Goal: Information Seeking & Learning: Check status

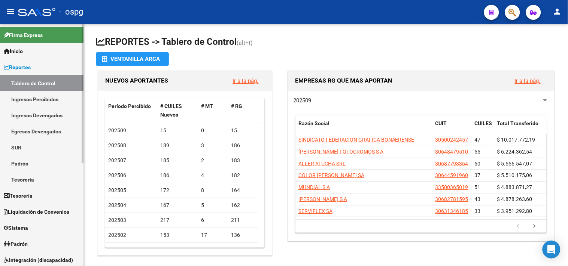
click at [44, 99] on link "Ingresos Percibidos" at bounding box center [41, 99] width 83 height 16
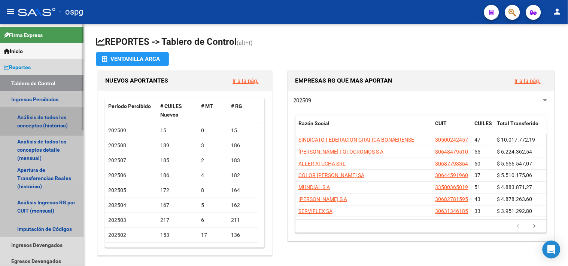
click at [47, 120] on link "Análisis de todos los conceptos (histórico)" at bounding box center [41, 121] width 83 height 28
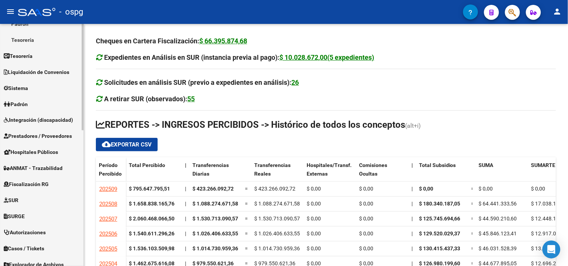
scroll to position [291, 0]
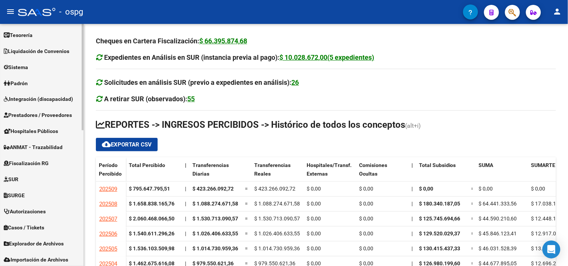
click at [41, 165] on span "Fiscalización RG" at bounding box center [26, 164] width 45 height 8
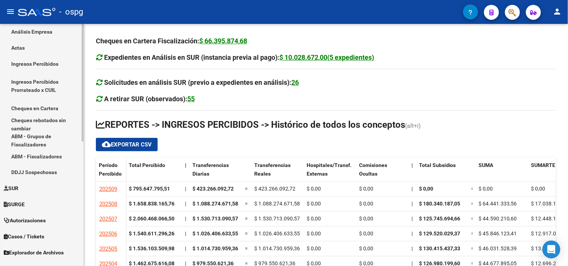
scroll to position [214, 0]
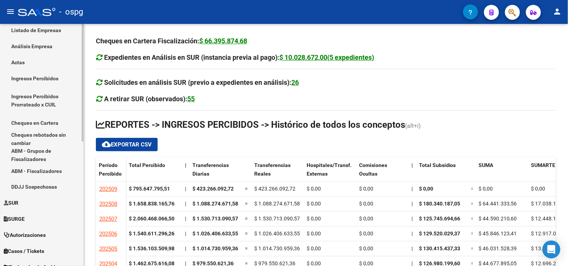
click at [40, 42] on link "Análisis Empresa" at bounding box center [41, 46] width 83 height 16
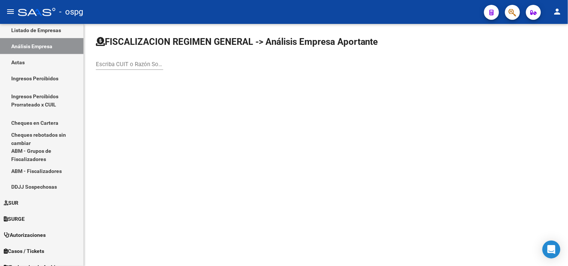
click at [119, 64] on input "Escriba CUIT o Razón Social para buscar" at bounding box center [129, 64] width 67 height 7
paste input "30-70874448-0"
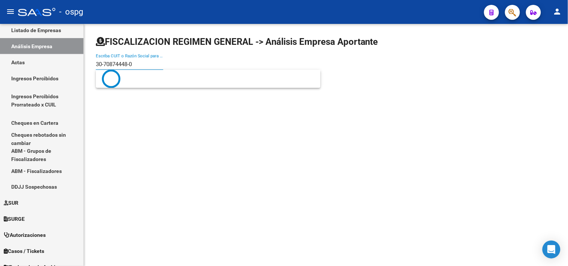
click at [130, 64] on input "30-70874448-0" at bounding box center [129, 64] width 67 height 7
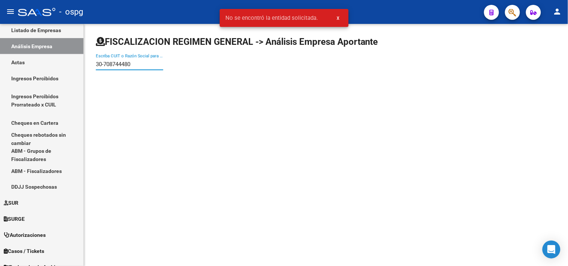
click at [103, 64] on input "30-708744480" at bounding box center [129, 64] width 67 height 7
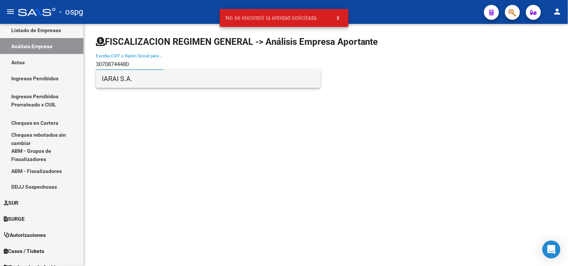
type input "30708744480"
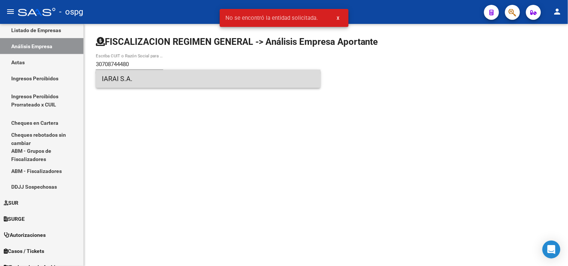
click at [126, 77] on span "IARAI S.A." at bounding box center [208, 79] width 213 height 18
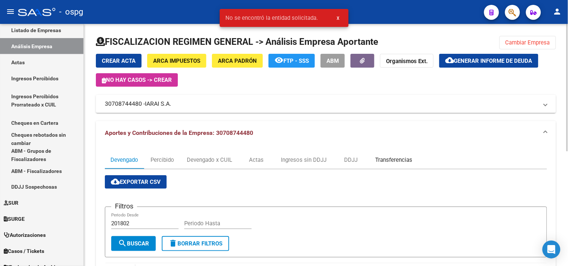
click at [393, 159] on div "Transferencias" at bounding box center [393, 160] width 37 height 8
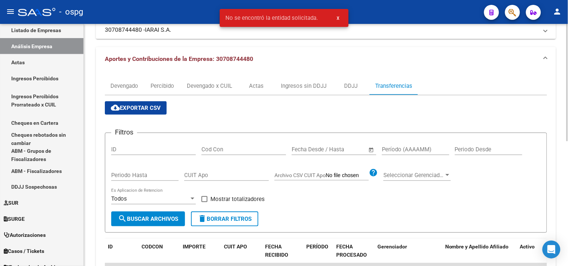
scroll to position [83, 0]
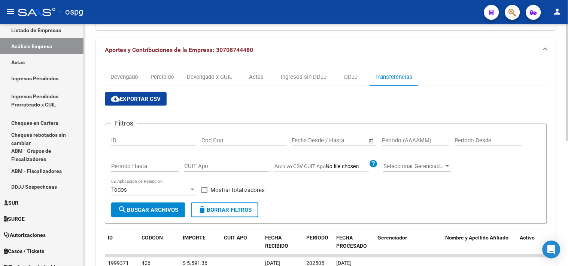
click at [395, 140] on input "Período (AAAAMM)" at bounding box center [415, 140] width 67 height 7
type input "202406"
click at [251, 189] on span "Mostrar totalizadores" at bounding box center [237, 190] width 54 height 9
click at [204, 193] on input "Mostrar totalizadores" at bounding box center [204, 193] width 0 height 0
checkbox input "true"
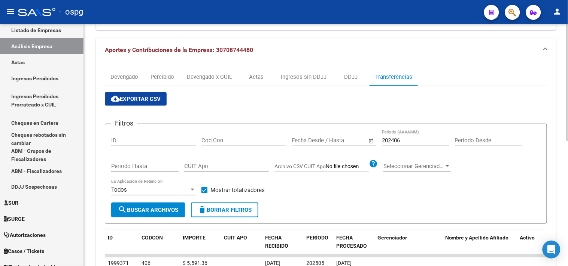
click at [138, 212] on span "search Buscar Archivos" at bounding box center [148, 210] width 60 height 7
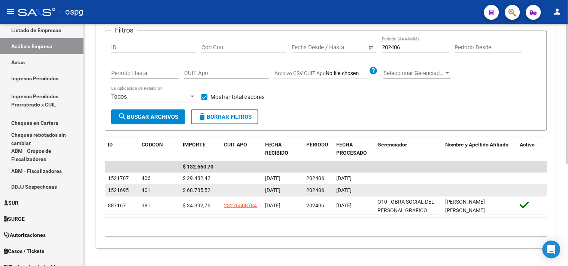
scroll to position [177, 0]
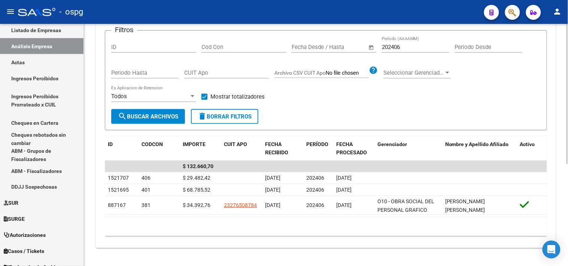
click at [401, 46] on input "202406" at bounding box center [415, 47] width 67 height 7
click at [167, 115] on span "search Buscar Archivos" at bounding box center [148, 116] width 60 height 7
click at [403, 46] on input "202407" at bounding box center [415, 47] width 67 height 7
click at [147, 115] on span "search Buscar Archivos" at bounding box center [148, 116] width 60 height 7
click at [415, 49] on input "202408" at bounding box center [415, 47] width 67 height 7
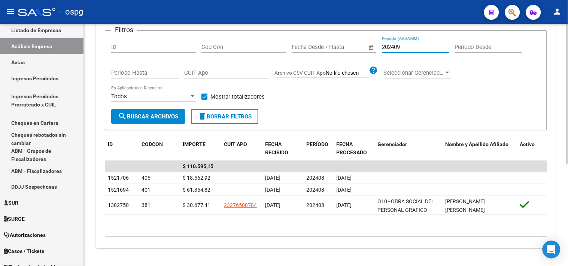
click at [158, 115] on span "search Buscar Archivos" at bounding box center [148, 116] width 60 height 7
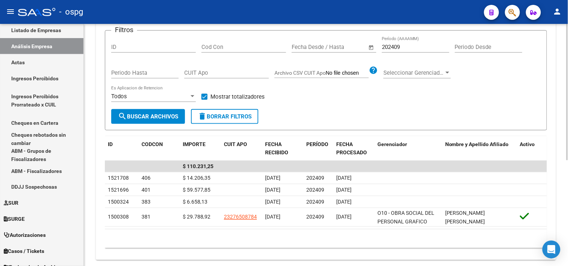
click at [403, 44] on input "202409" at bounding box center [415, 47] width 67 height 7
click at [151, 118] on span "search Buscar Archivos" at bounding box center [148, 116] width 60 height 7
drag, startPoint x: 394, startPoint y: 47, endPoint x: 416, endPoint y: 44, distance: 22.0
click at [413, 46] on input "202411" at bounding box center [415, 47] width 67 height 7
drag, startPoint x: 391, startPoint y: 48, endPoint x: 402, endPoint y: 47, distance: 11.2
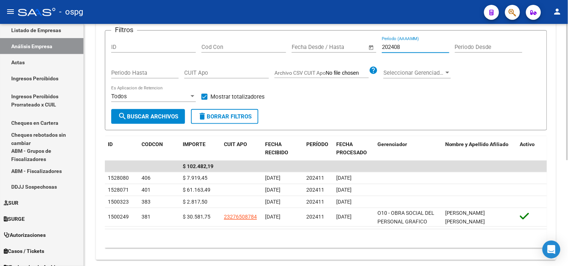
click at [402, 47] on input "202408" at bounding box center [415, 47] width 67 height 7
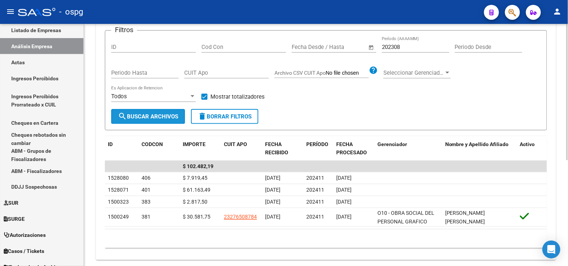
click at [169, 115] on span "search Buscar Archivos" at bounding box center [148, 116] width 60 height 7
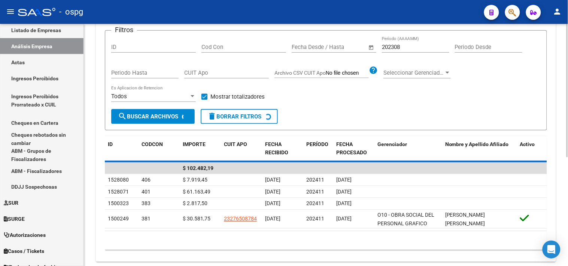
scroll to position [165, 0]
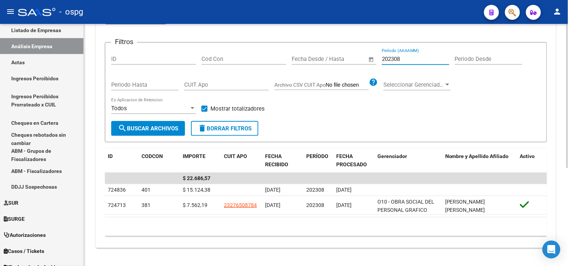
click at [402, 56] on input "202308" at bounding box center [415, 59] width 67 height 7
click at [145, 126] on span "search Buscar Archivos" at bounding box center [148, 128] width 60 height 7
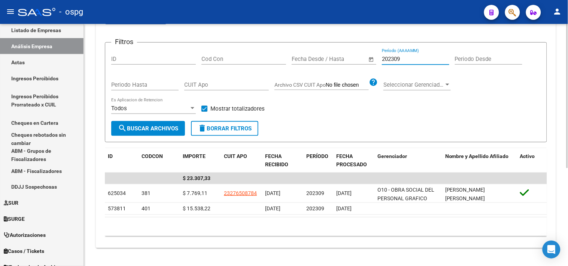
click at [401, 59] on input "202309" at bounding box center [415, 59] width 67 height 7
click at [156, 125] on span "search Buscar Archivos" at bounding box center [148, 128] width 60 height 7
drag, startPoint x: 392, startPoint y: 59, endPoint x: 400, endPoint y: 59, distance: 8.2
click at [400, 59] on input "202310" at bounding box center [415, 59] width 67 height 7
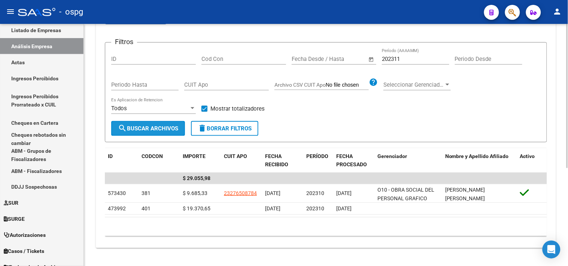
click at [155, 125] on span "search Buscar Archivos" at bounding box center [148, 128] width 60 height 7
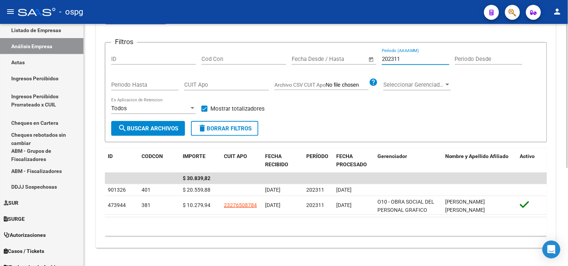
drag, startPoint x: 394, startPoint y: 58, endPoint x: 404, endPoint y: 58, distance: 9.7
click at [404, 58] on input "202311" at bounding box center [415, 59] width 67 height 7
click at [140, 123] on button "search Buscar Archivos" at bounding box center [148, 128] width 74 height 15
drag, startPoint x: 391, startPoint y: 58, endPoint x: 421, endPoint y: 59, distance: 30.3
click at [420, 59] on input "202312" at bounding box center [415, 59] width 67 height 7
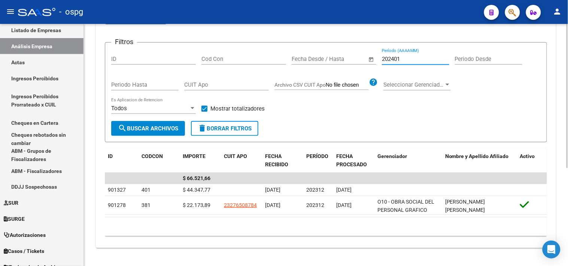
click at [150, 132] on button "search Buscar Archivos" at bounding box center [148, 128] width 74 height 15
click at [401, 59] on input "202401" at bounding box center [415, 59] width 67 height 7
click at [156, 130] on span "search Buscar Archivos" at bounding box center [148, 128] width 60 height 7
drag, startPoint x: 393, startPoint y: 59, endPoint x: 402, endPoint y: 60, distance: 9.4
click at [403, 60] on input "202402" at bounding box center [415, 59] width 67 height 7
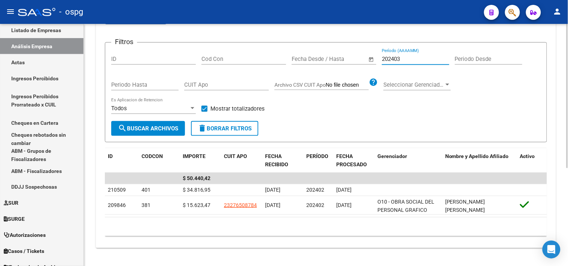
drag, startPoint x: 152, startPoint y: 125, endPoint x: 147, endPoint y: 118, distance: 7.8
click at [151, 125] on span "search Buscar Archivos" at bounding box center [148, 128] width 60 height 7
click at [399, 59] on input "202403" at bounding box center [415, 59] width 67 height 7
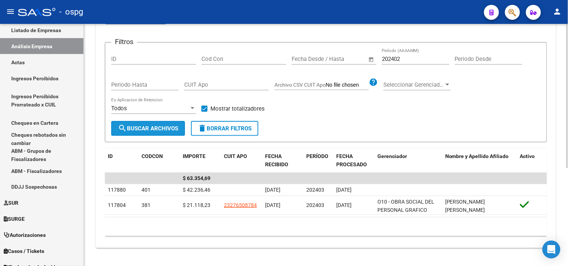
click at [162, 129] on span "search Buscar Archivos" at bounding box center [148, 128] width 60 height 7
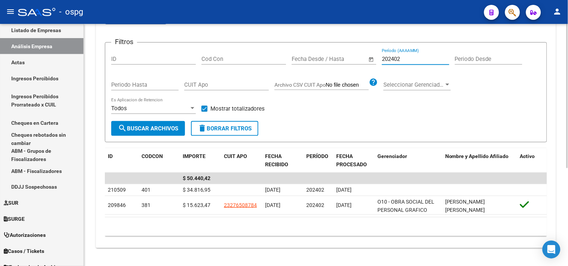
click at [400, 59] on input "202402" at bounding box center [415, 59] width 67 height 7
click at [136, 129] on span "search Buscar Archivos" at bounding box center [148, 128] width 60 height 7
drag, startPoint x: 397, startPoint y: 60, endPoint x: 401, endPoint y: 60, distance: 3.8
click at [401, 60] on input "202403" at bounding box center [415, 59] width 67 height 7
click at [120, 126] on mat-icon "search" at bounding box center [122, 128] width 9 height 9
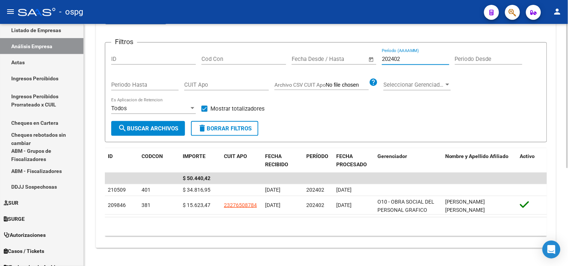
drag, startPoint x: 394, startPoint y: 59, endPoint x: 403, endPoint y: 59, distance: 8.2
click at [402, 59] on input "202402" at bounding box center [415, 59] width 67 height 7
click at [159, 130] on span "search Buscar Archivos" at bounding box center [148, 128] width 60 height 7
click at [399, 58] on input "202404" at bounding box center [415, 59] width 67 height 7
drag, startPoint x: 391, startPoint y: 58, endPoint x: 398, endPoint y: 55, distance: 8.1
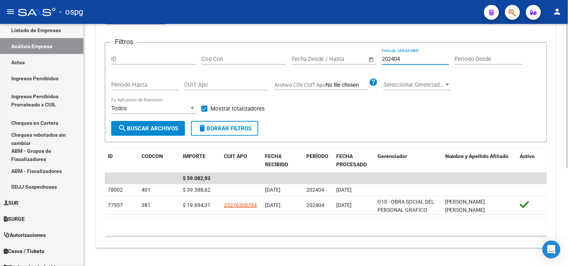
click at [398, 55] on div "202404 Período (AAAAMM)" at bounding box center [415, 57] width 67 height 16
type input "202303"
click at [164, 129] on span "search Buscar Archivos" at bounding box center [148, 128] width 60 height 7
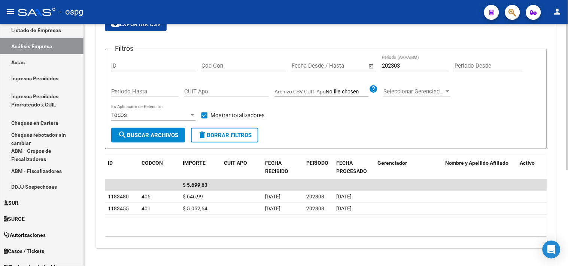
scroll to position [158, 0]
click at [147, 135] on span "search Buscar Archivos" at bounding box center [148, 135] width 60 height 7
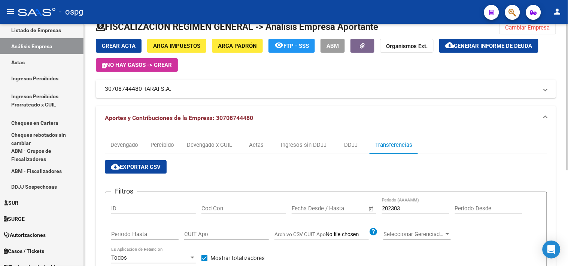
scroll to position [0, 0]
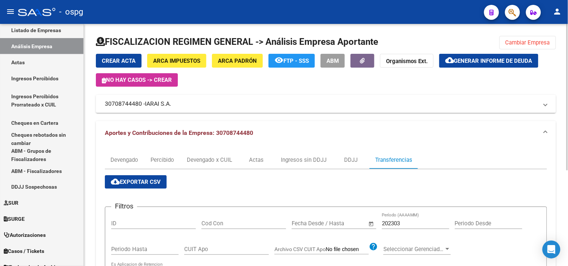
drag, startPoint x: 517, startPoint y: 42, endPoint x: 106, endPoint y: 94, distance: 414.1
click at [515, 43] on span "Cambiar Empresa" at bounding box center [527, 42] width 45 height 7
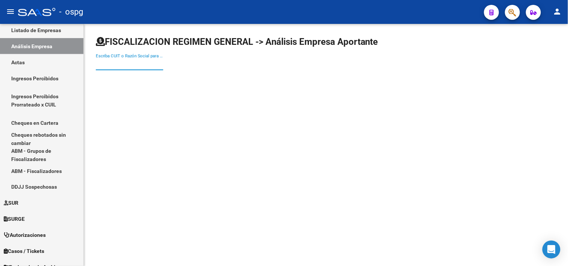
click at [130, 62] on input "Escriba CUIT o Razón Social para buscar" at bounding box center [129, 64] width 67 height 7
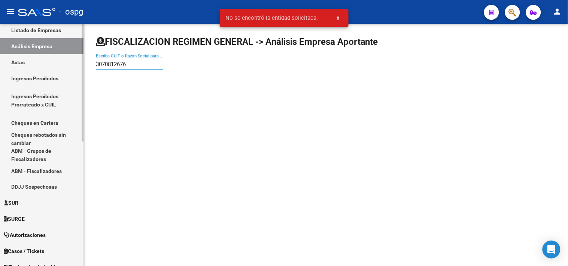
drag, startPoint x: 132, startPoint y: 64, endPoint x: 50, endPoint y: 48, distance: 84.2
click at [51, 48] on mat-sidenav-container "Firma Express Inicio Calendario SSS Instructivos Contacto OS Reportes Tablero d…" at bounding box center [284, 145] width 568 height 242
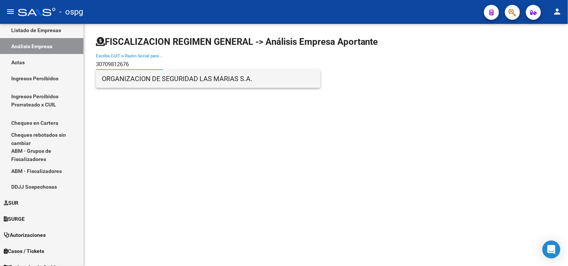
type input "30709812676"
click at [160, 82] on span "ORGANIZACION DE SEGURIDAD LAS MARIAS S.A." at bounding box center [208, 79] width 213 height 18
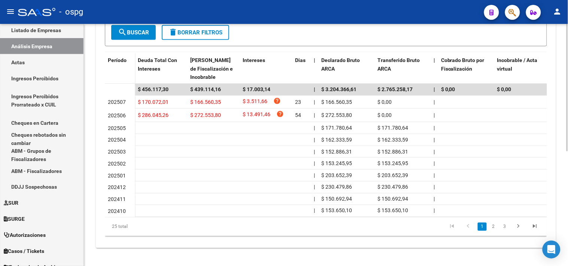
scroll to position [93, 0]
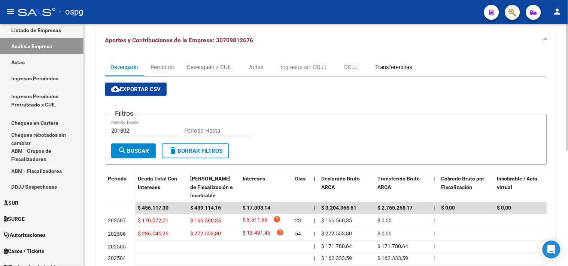
click at [404, 67] on div "Transferencias" at bounding box center [393, 67] width 37 height 8
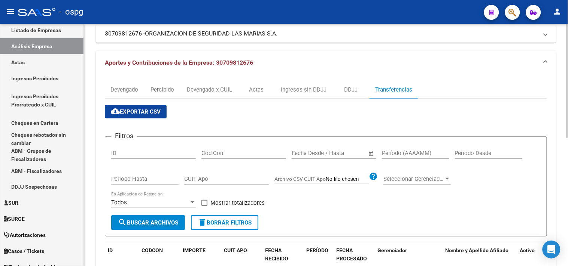
scroll to position [83, 0]
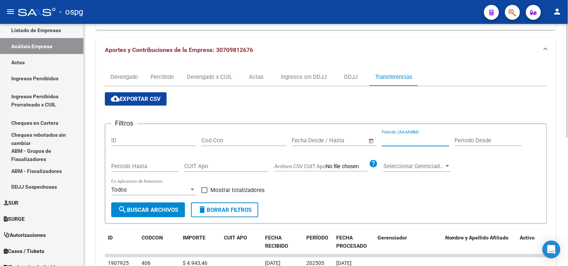
click at [393, 144] on input "Período (AAAAMM)" at bounding box center [415, 140] width 67 height 7
type input "202405"
click at [118, 201] on div "Todos Es Aplicacion de Retencion" at bounding box center [153, 191] width 85 height 23
click at [120, 208] on mat-icon "search" at bounding box center [122, 209] width 9 height 9
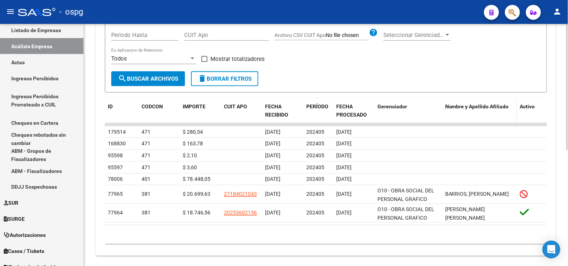
scroll to position [222, 0]
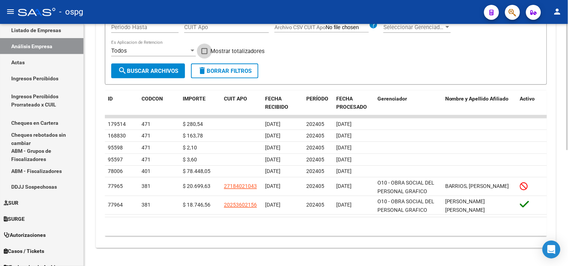
drag, startPoint x: 206, startPoint y: 49, endPoint x: 168, endPoint y: 67, distance: 41.7
click at [206, 49] on span at bounding box center [204, 51] width 6 height 6
click at [204, 54] on input "Mostrar totalizadores" at bounding box center [204, 54] width 0 height 0
checkbox input "true"
drag, startPoint x: 167, startPoint y: 69, endPoint x: 270, endPoint y: 92, distance: 106.0
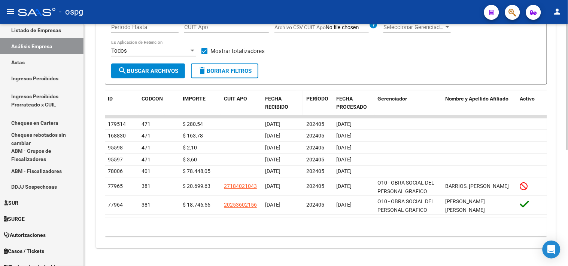
click at [166, 69] on span "search Buscar Archivos" at bounding box center [148, 71] width 60 height 7
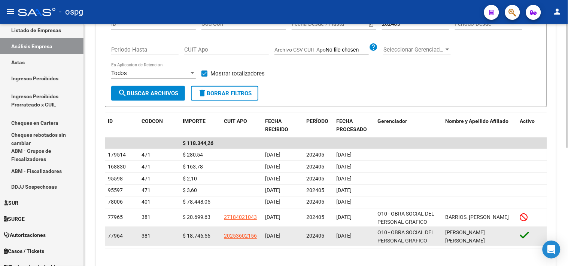
scroll to position [181, 0]
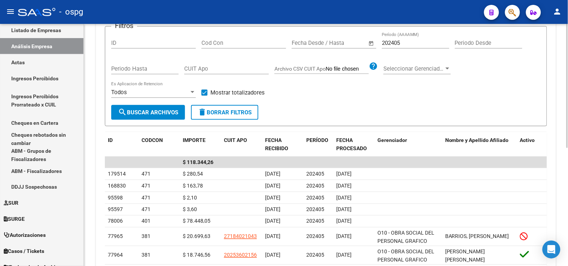
click at [406, 44] on input "202405" at bounding box center [415, 43] width 67 height 7
click at [137, 112] on span "search Buscar Archivos" at bounding box center [148, 112] width 60 height 7
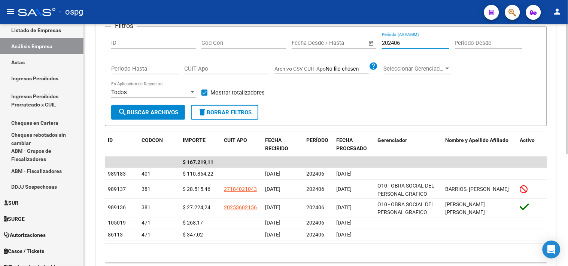
click at [398, 46] on input "202406" at bounding box center [415, 43] width 67 height 7
click at [134, 115] on span "search Buscar Archivos" at bounding box center [148, 112] width 60 height 7
click at [399, 43] on input "202407" at bounding box center [415, 43] width 67 height 7
click at [151, 114] on span "search Buscar Archivos" at bounding box center [148, 112] width 60 height 7
drag, startPoint x: 398, startPoint y: 43, endPoint x: 405, endPoint y: 44, distance: 7.1
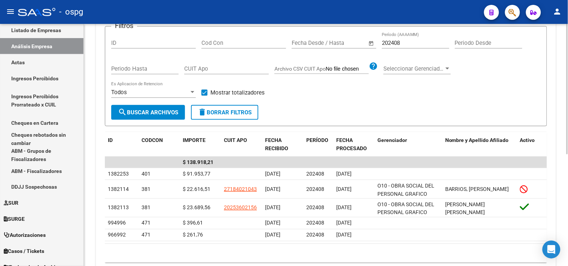
click at [405, 44] on input "202408" at bounding box center [415, 43] width 67 height 7
click at [152, 110] on span "search Buscar Archivos" at bounding box center [148, 112] width 60 height 7
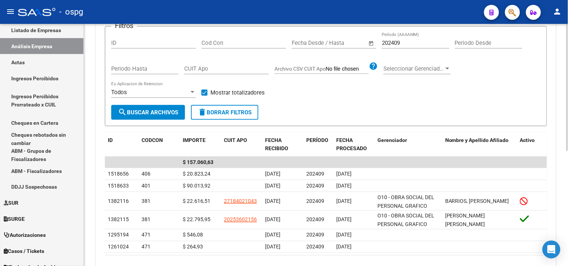
drag, startPoint x: 399, startPoint y: 40, endPoint x: 406, endPoint y: 40, distance: 6.7
click at [406, 40] on input "202409" at bounding box center [415, 43] width 67 height 7
click at [158, 113] on span "search Buscar Archivos" at bounding box center [148, 112] width 60 height 7
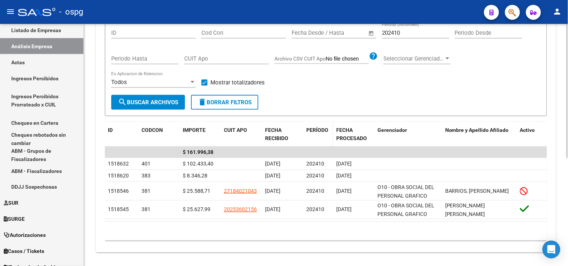
scroll to position [195, 0]
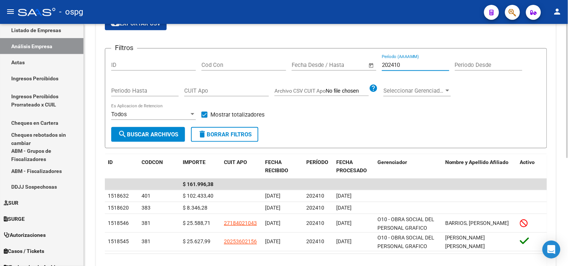
drag, startPoint x: 395, startPoint y: 27, endPoint x: 400, endPoint y: 28, distance: 5.6
click at [400, 28] on mat-tab-group "Devengado Percibido Devengado x CUIL Actas Ingresos sin DDJJ DDJJ Transferencia…" at bounding box center [326, 136] width 442 height 287
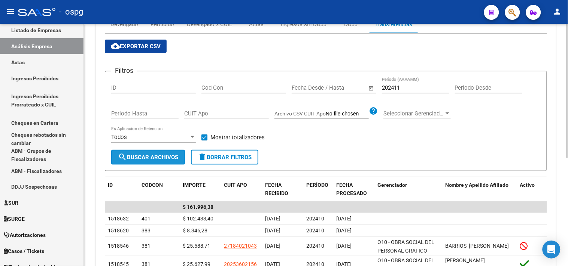
click at [133, 153] on button "search Buscar Archivos" at bounding box center [148, 157] width 74 height 15
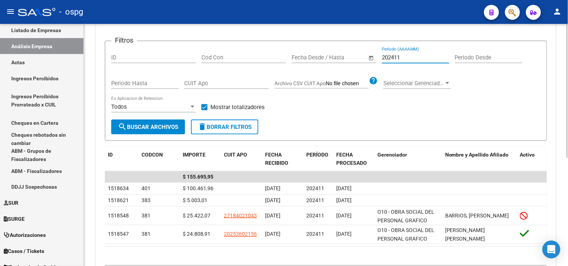
drag, startPoint x: 398, startPoint y: 28, endPoint x: 402, endPoint y: 28, distance: 4.1
click at [402, 28] on div "cloud_download Exportar CSV Filtros ID Cod Con Fecha inicio – Fecha fin Fecha D…" at bounding box center [326, 137] width 442 height 268
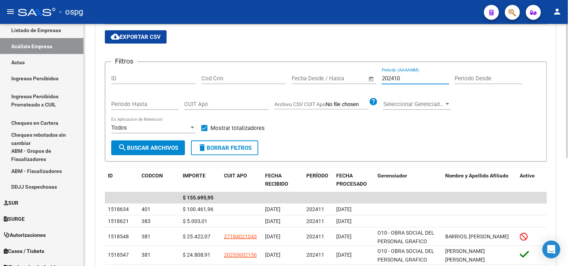
type input "202410"
click at [130, 143] on button "search Buscar Archivos" at bounding box center [148, 148] width 74 height 15
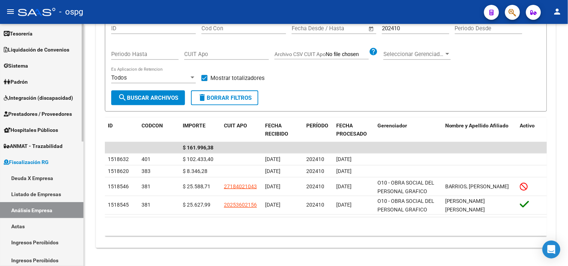
scroll to position [0, 0]
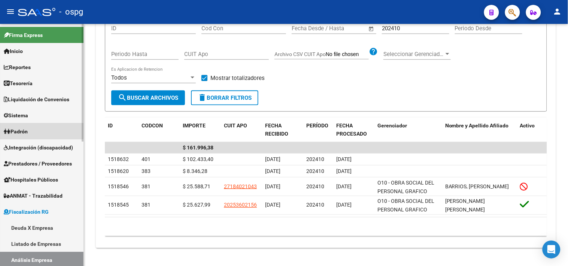
click at [35, 130] on link "Padrón" at bounding box center [41, 131] width 83 height 16
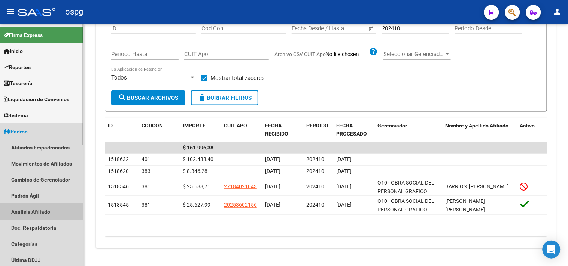
click at [39, 212] on link "Análisis Afiliado" at bounding box center [41, 212] width 83 height 16
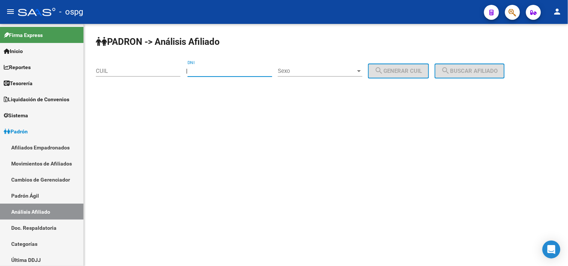
paste input "43244791"
type input "43244791"
click at [340, 64] on div "Sexo Sexo" at bounding box center [320, 69] width 85 height 16
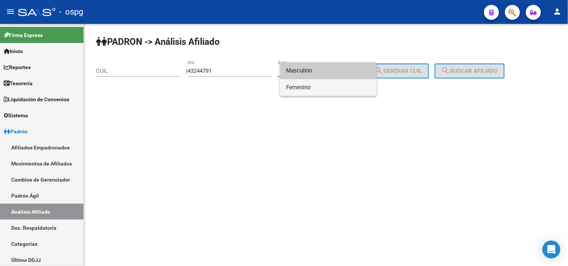
click at [303, 95] on span "Femenino" at bounding box center [328, 87] width 85 height 17
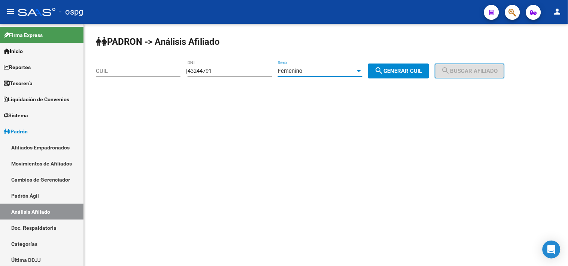
click at [398, 74] on span "search Generar CUIL" at bounding box center [399, 71] width 48 height 7
type input "27-43244791-5"
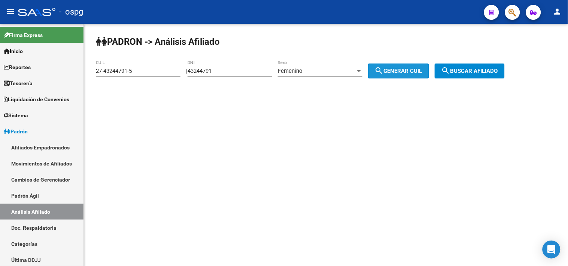
click at [450, 69] on mat-icon "search" at bounding box center [445, 70] width 9 height 9
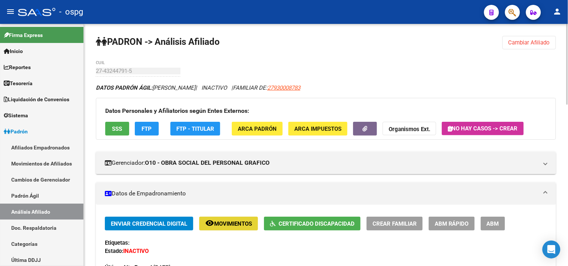
click at [226, 223] on span "Movimientos" at bounding box center [233, 224] width 38 height 7
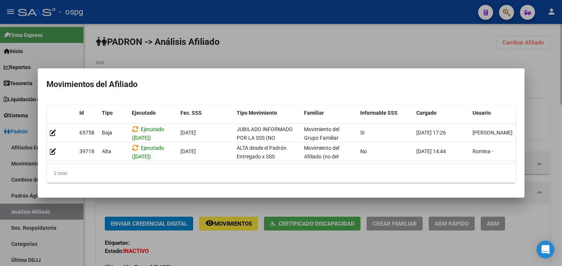
drag, startPoint x: 238, startPoint y: 253, endPoint x: 207, endPoint y: 220, distance: 45.3
click at [233, 245] on div at bounding box center [281, 133] width 562 height 266
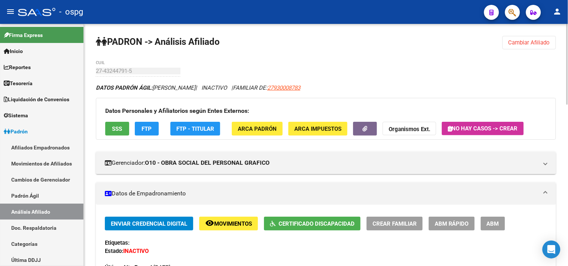
click at [150, 128] on span "FTP" at bounding box center [147, 129] width 10 height 7
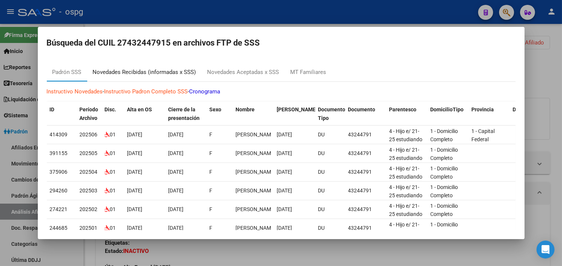
click at [171, 68] on div "Novedades Recibidas (informadas x SSS)" at bounding box center [144, 72] width 103 height 9
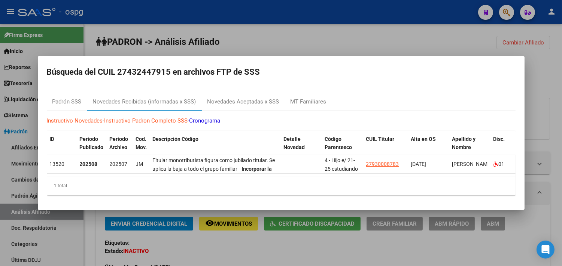
click at [230, 247] on div at bounding box center [281, 133] width 562 height 266
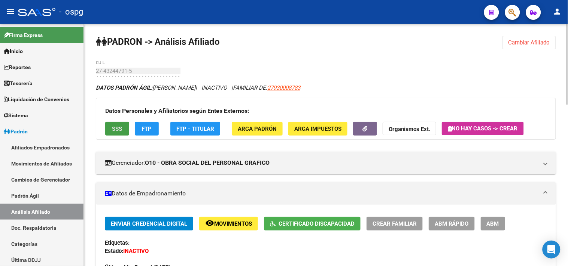
click at [117, 127] on span "SSS" at bounding box center [117, 129] width 10 height 7
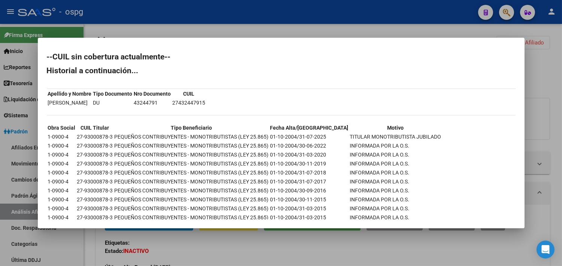
click at [170, 241] on div at bounding box center [281, 133] width 562 height 266
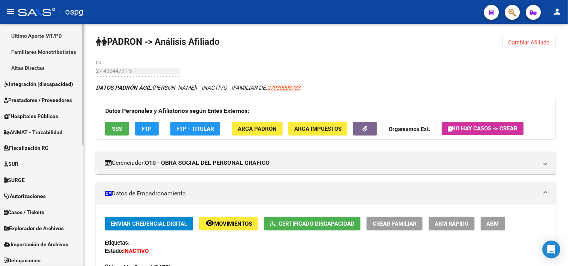
scroll to position [242, 0]
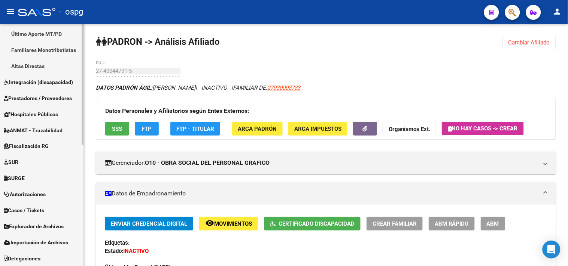
click at [46, 80] on span "Integración (discapacidad)" at bounding box center [38, 82] width 69 height 8
click at [36, 229] on span "Explorador de Archivos" at bounding box center [34, 227] width 60 height 8
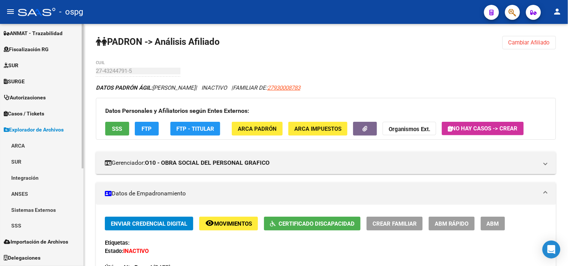
scroll to position [162, 0]
click at [24, 173] on link "Integración" at bounding box center [41, 178] width 83 height 16
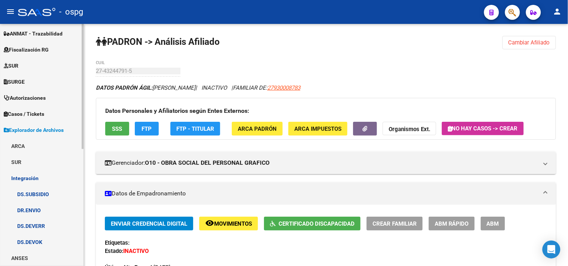
drag, startPoint x: 37, startPoint y: 268, endPoint x: 28, endPoint y: 227, distance: 42.7
click at [28, 227] on link "DS.DEVERR" at bounding box center [41, 227] width 83 height 16
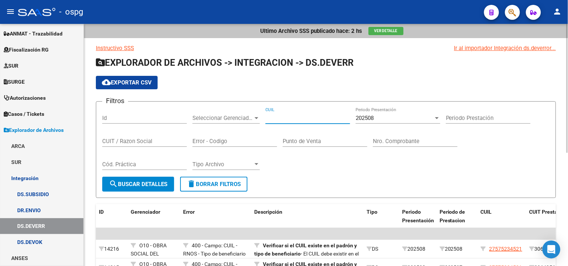
paste input "27-43244791-5"
type input "27-43244791-5"
click at [148, 180] on button "search Buscar Detalles" at bounding box center [138, 184] width 72 height 15
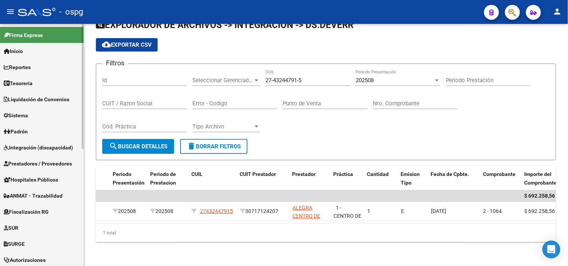
click at [34, 211] on span "Fiscalización RG" at bounding box center [26, 212] width 45 height 8
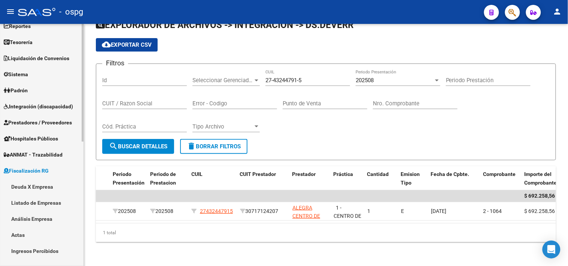
scroll to position [83, 0]
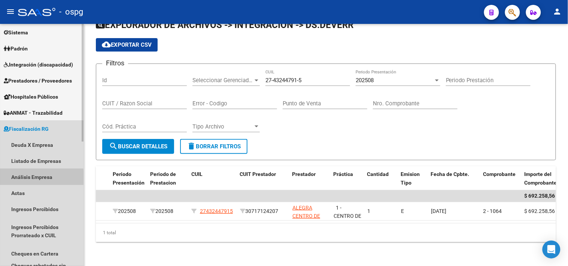
click at [36, 178] on link "Análisis Empresa" at bounding box center [41, 177] width 83 height 16
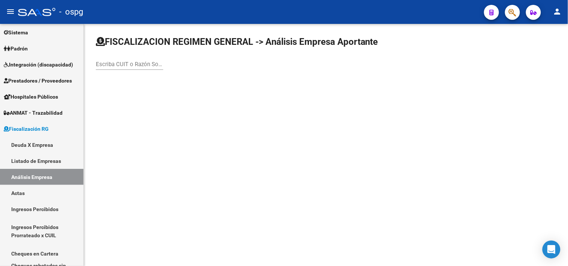
click at [140, 65] on input "Escriba CUIT o Razón Social para buscar" at bounding box center [129, 64] width 67 height 7
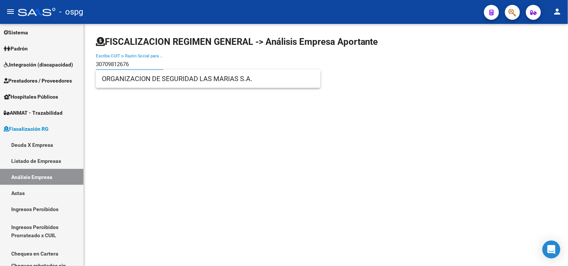
type input "30709812676"
click at [150, 83] on span "ORGANIZACION DE SEGURIDAD LAS MARIAS S.A." at bounding box center [208, 79] width 213 height 18
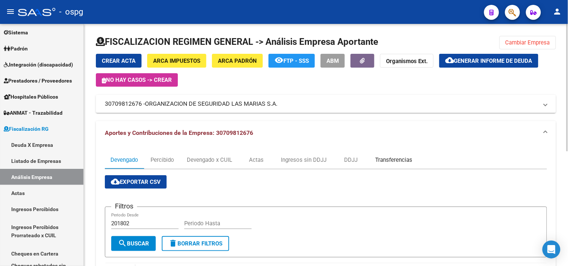
click at [402, 161] on div "Transferencias" at bounding box center [393, 160] width 37 height 8
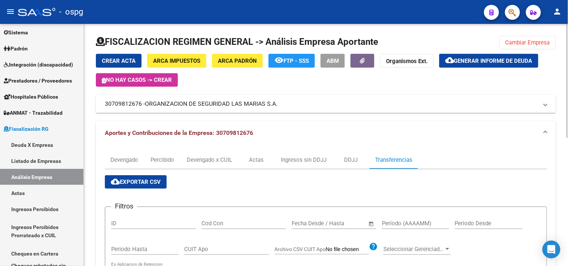
scroll to position [42, 0]
